Goal: Browse casually: Explore the website without a specific task or goal

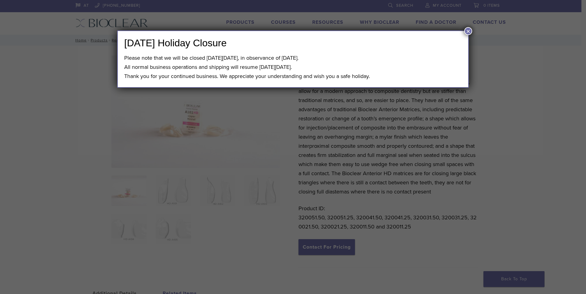
click at [380, 123] on div "Labor Day Holiday Closure Please note that we will be closed on Monday, Septemb…" at bounding box center [293, 147] width 586 height 294
click at [464, 31] on button "×" at bounding box center [468, 31] width 8 height 8
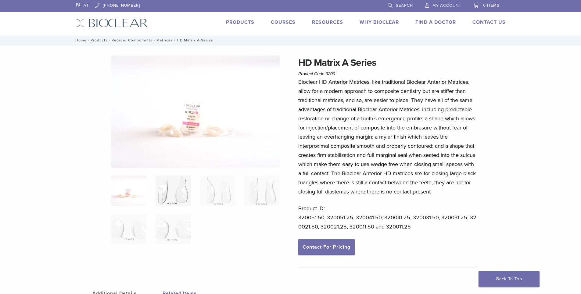
click at [170, 193] on img at bounding box center [173, 191] width 35 height 31
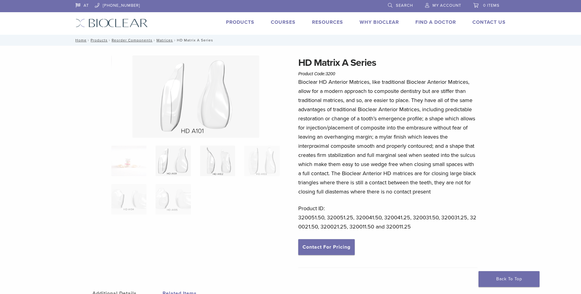
click at [221, 172] on img at bounding box center [217, 161] width 35 height 31
click at [262, 166] on img at bounding box center [261, 161] width 35 height 31
click at [130, 199] on img at bounding box center [128, 199] width 35 height 31
click at [177, 198] on img at bounding box center [173, 199] width 35 height 31
click at [174, 167] on img at bounding box center [173, 161] width 35 height 31
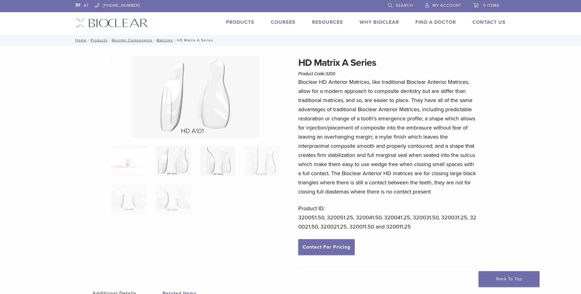
click at [221, 166] on img at bounding box center [217, 161] width 35 height 31
click at [257, 164] on img at bounding box center [261, 161] width 35 height 31
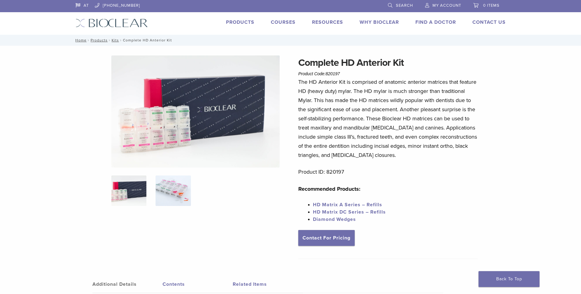
click at [165, 193] on img at bounding box center [173, 191] width 35 height 31
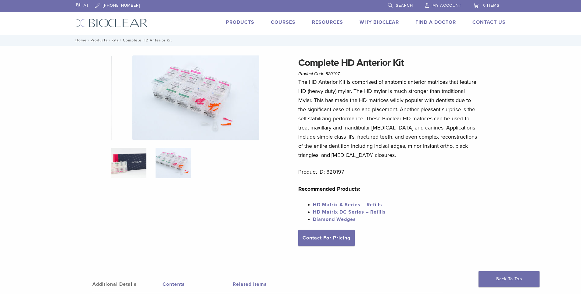
click at [133, 172] on img at bounding box center [128, 163] width 35 height 31
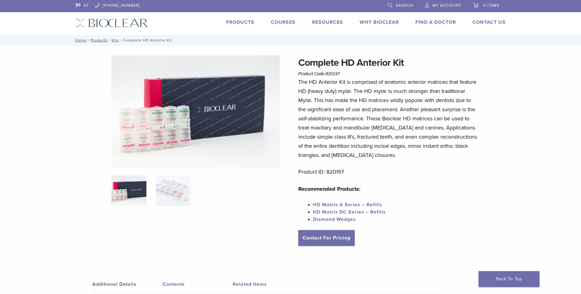
click at [181, 130] on img at bounding box center [195, 112] width 168 height 112
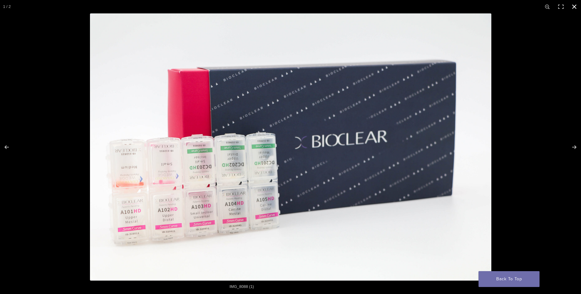
click at [574, 7] on button "Close (Esc)" at bounding box center [574, 6] width 13 height 13
